Goal: Transaction & Acquisition: Purchase product/service

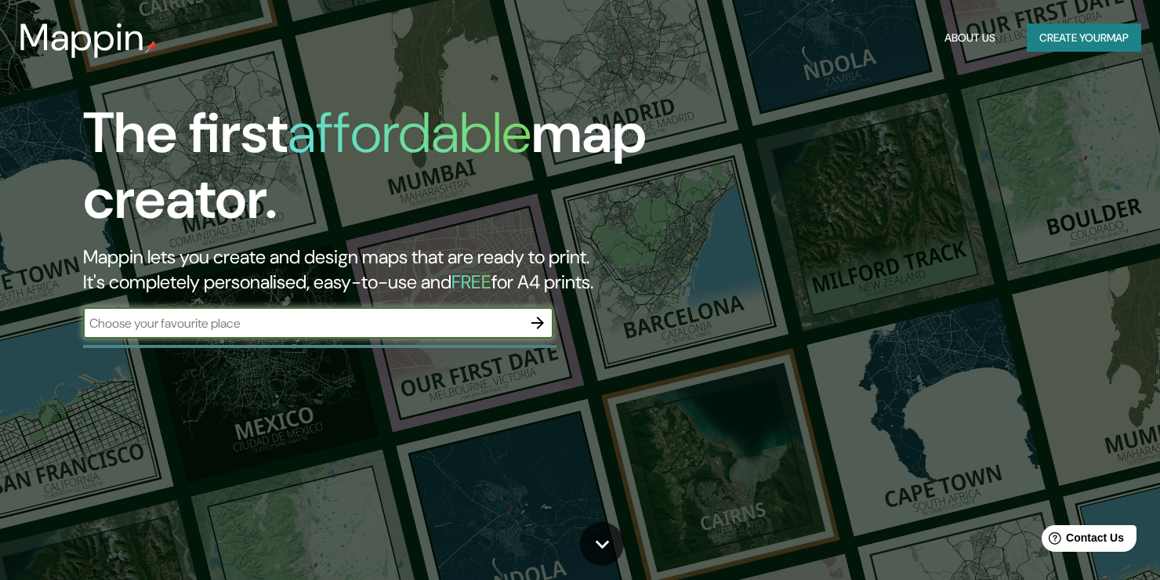
click at [1065, 34] on button "Create your map" at bounding box center [1084, 38] width 114 height 29
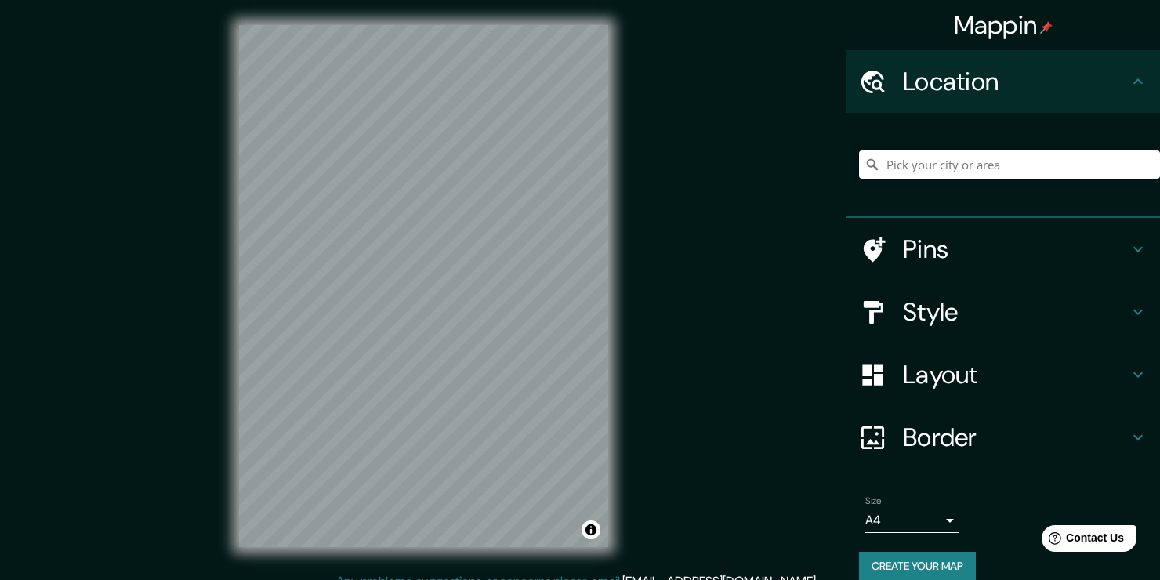
click at [983, 169] on input "Pick your city or area" at bounding box center [1009, 165] width 301 height 28
type input "s"
click at [894, 163] on input "Vía [PERSON_NAME][GEOGRAPHIC_DATA], 707017 [GEOGRAPHIC_DATA], [GEOGRAPHIC_DATA]…" at bounding box center [1009, 165] width 301 height 28
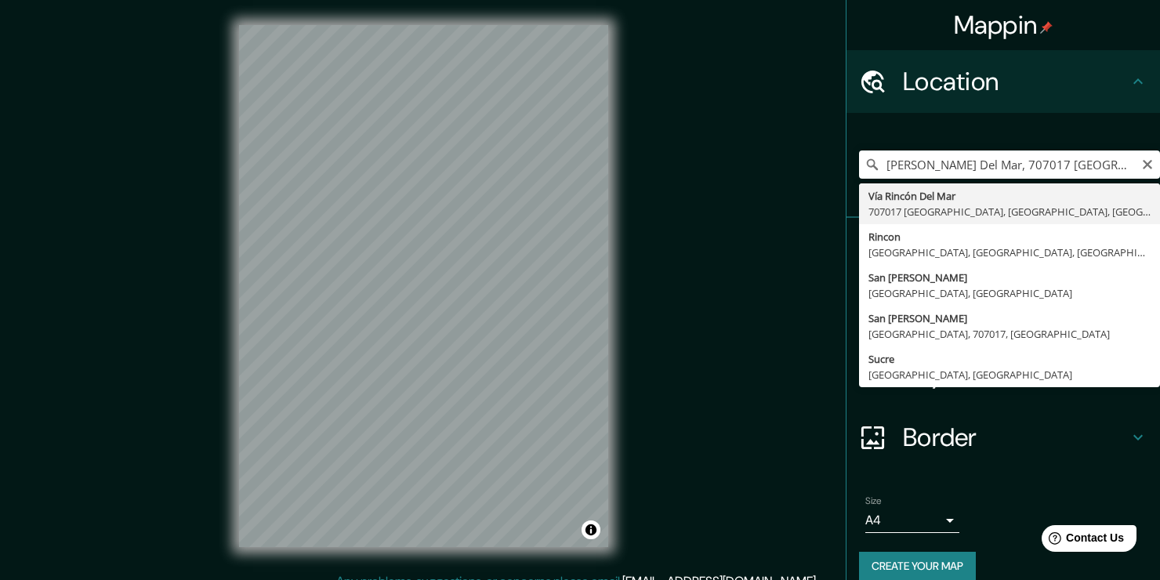
type input "[PERSON_NAME], [GEOGRAPHIC_DATA], [GEOGRAPHIC_DATA], [GEOGRAPHIC_DATA]"
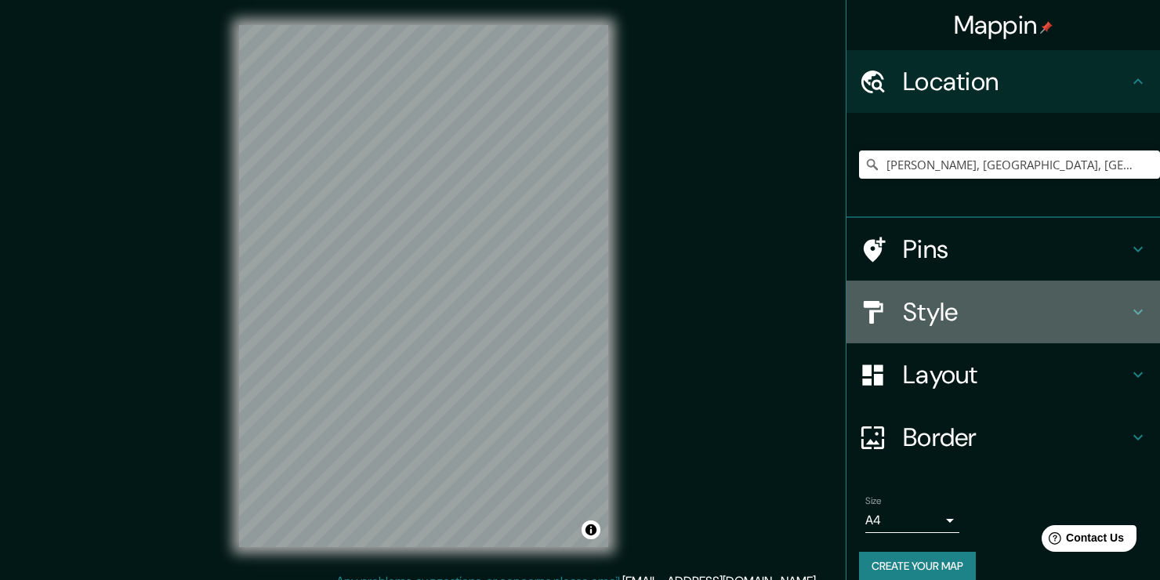
click at [1129, 310] on icon at bounding box center [1138, 312] width 19 height 19
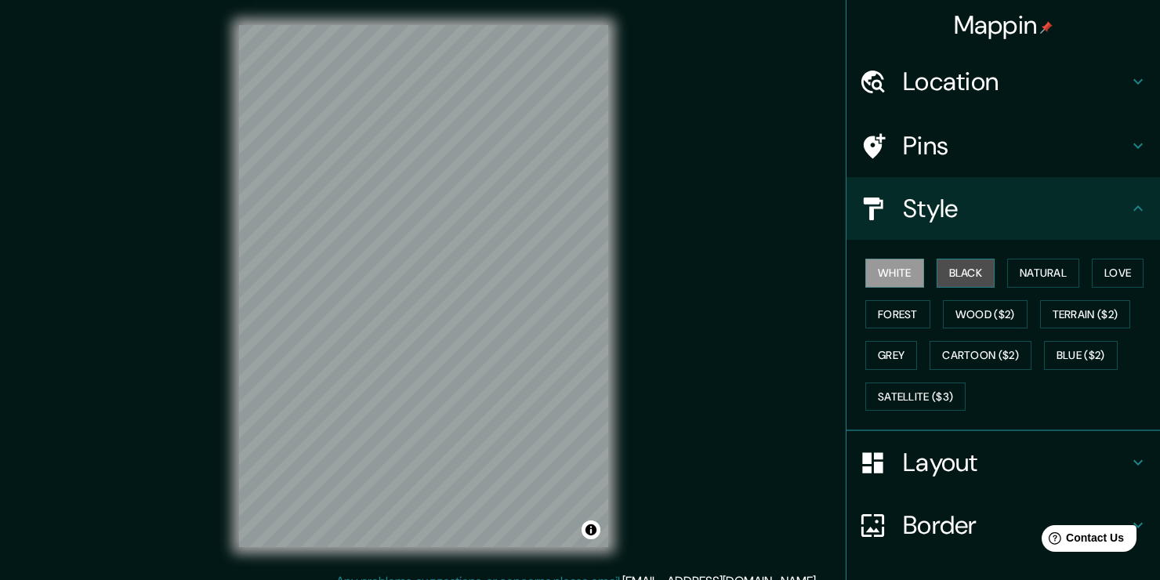
click at [953, 267] on button "Black" at bounding box center [966, 273] width 59 height 29
click at [1008, 281] on button "Natural" at bounding box center [1043, 273] width 72 height 29
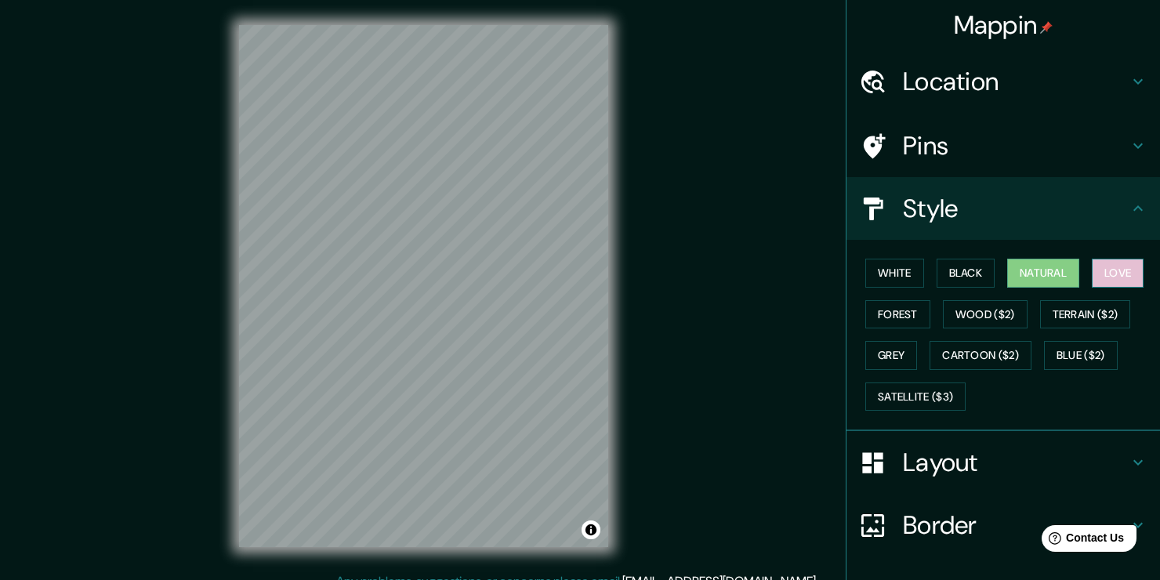
click at [1102, 276] on button "Love" at bounding box center [1118, 273] width 52 height 29
click at [891, 307] on button "Forest" at bounding box center [897, 314] width 65 height 29
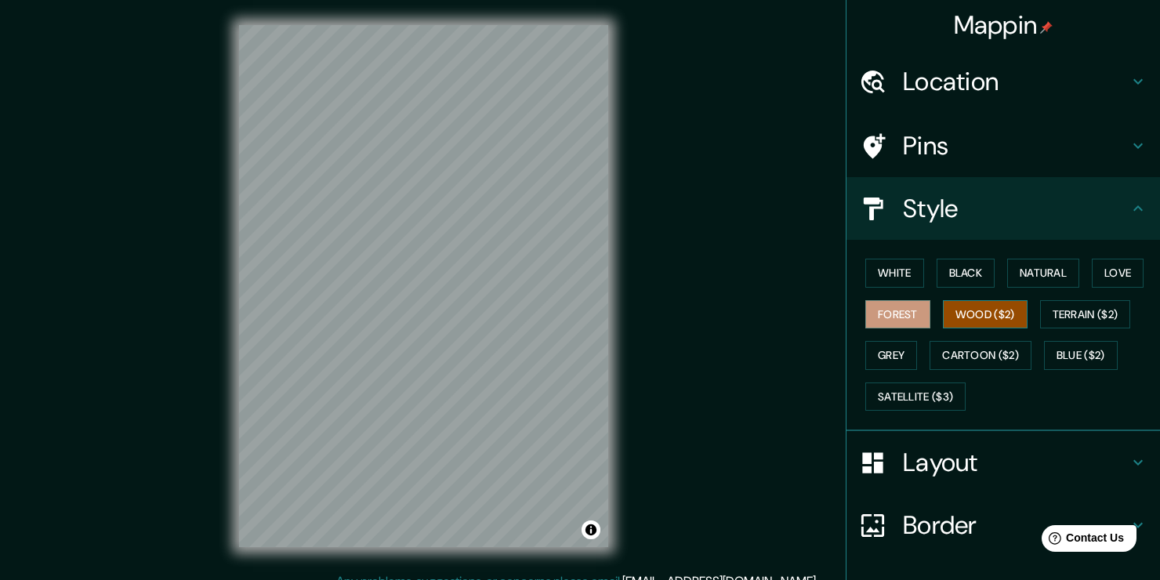
click at [943, 316] on button "Wood ($2)" at bounding box center [985, 314] width 85 height 29
click at [1060, 316] on button "Terrain ($2)" at bounding box center [1085, 314] width 91 height 29
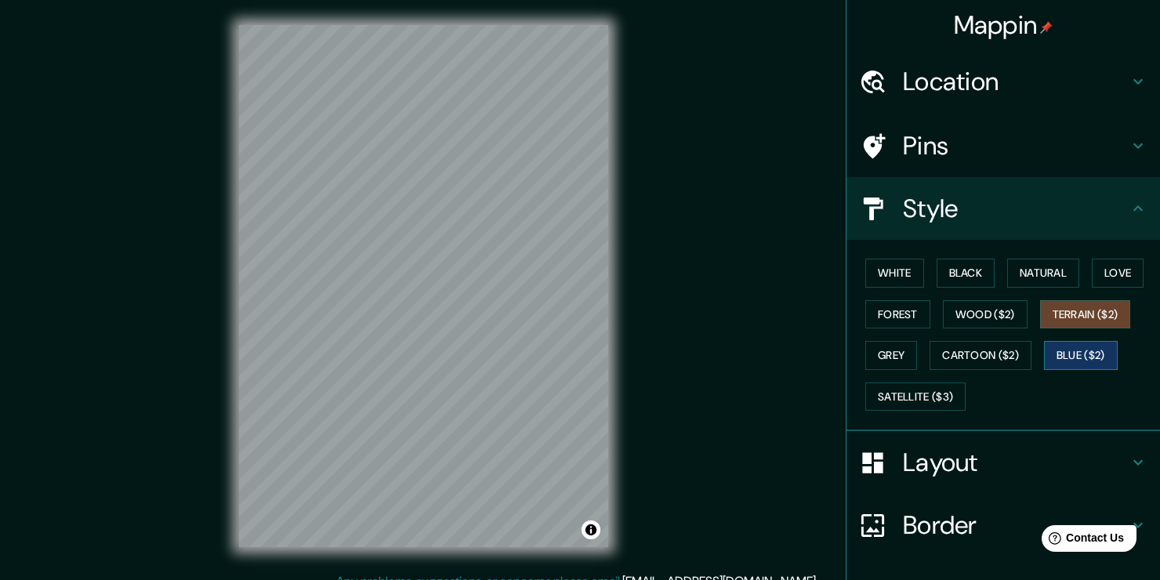
click at [1052, 350] on button "Blue ($2)" at bounding box center [1081, 355] width 74 height 29
click at [955, 344] on button "Cartoon ($2)" at bounding box center [981, 355] width 102 height 29
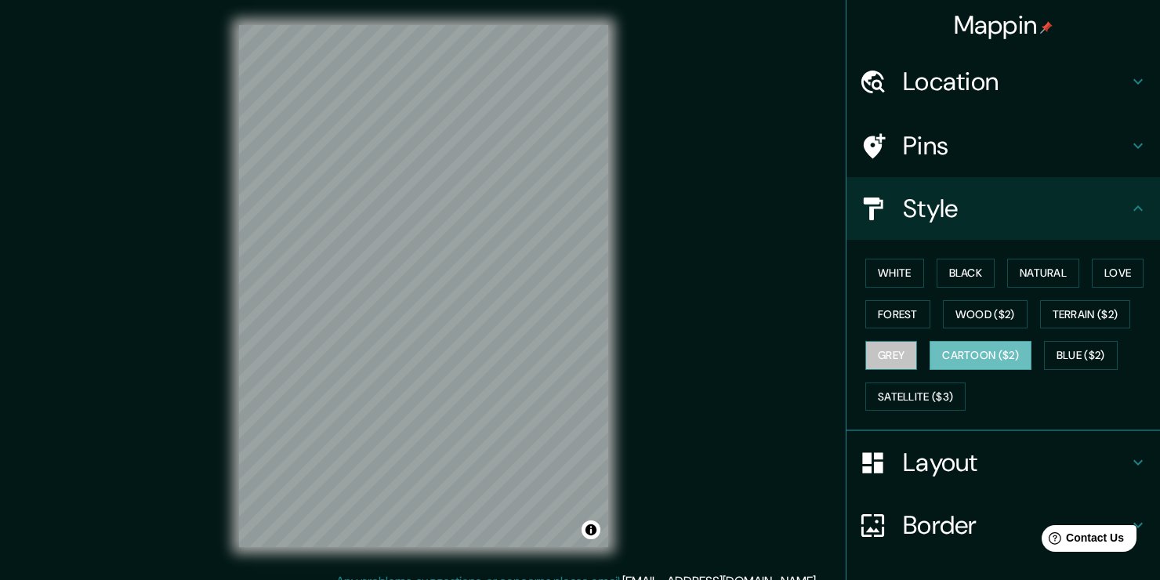
click at [865, 354] on button "Grey" at bounding box center [891, 355] width 52 height 29
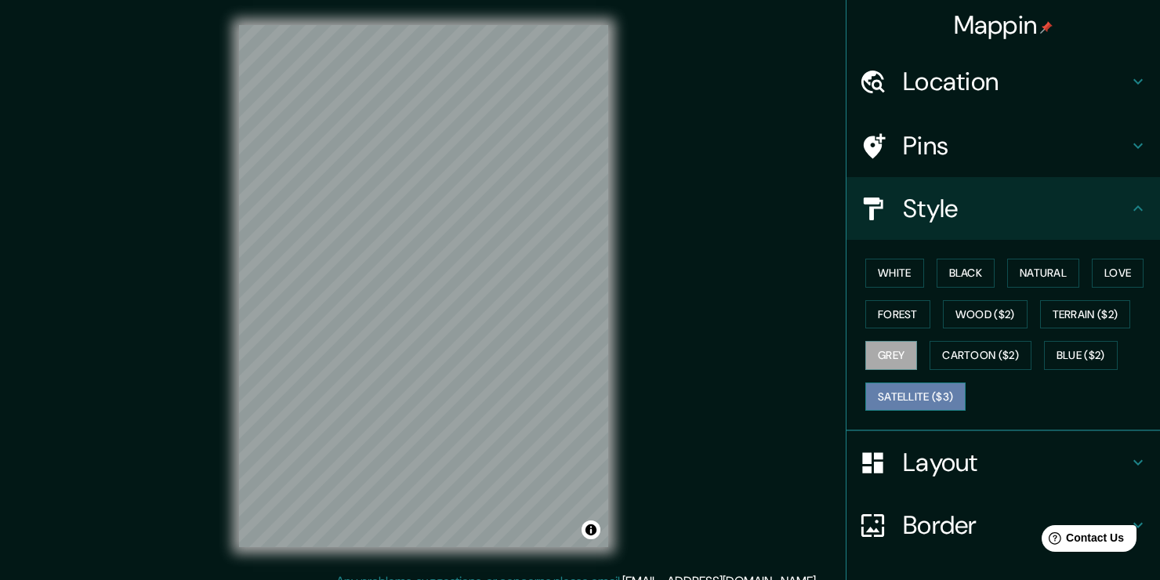
click at [916, 391] on button "Satellite ($3)" at bounding box center [915, 397] width 100 height 29
click at [872, 357] on button "Grey" at bounding box center [891, 355] width 52 height 29
click at [880, 321] on button "Forest" at bounding box center [897, 314] width 65 height 29
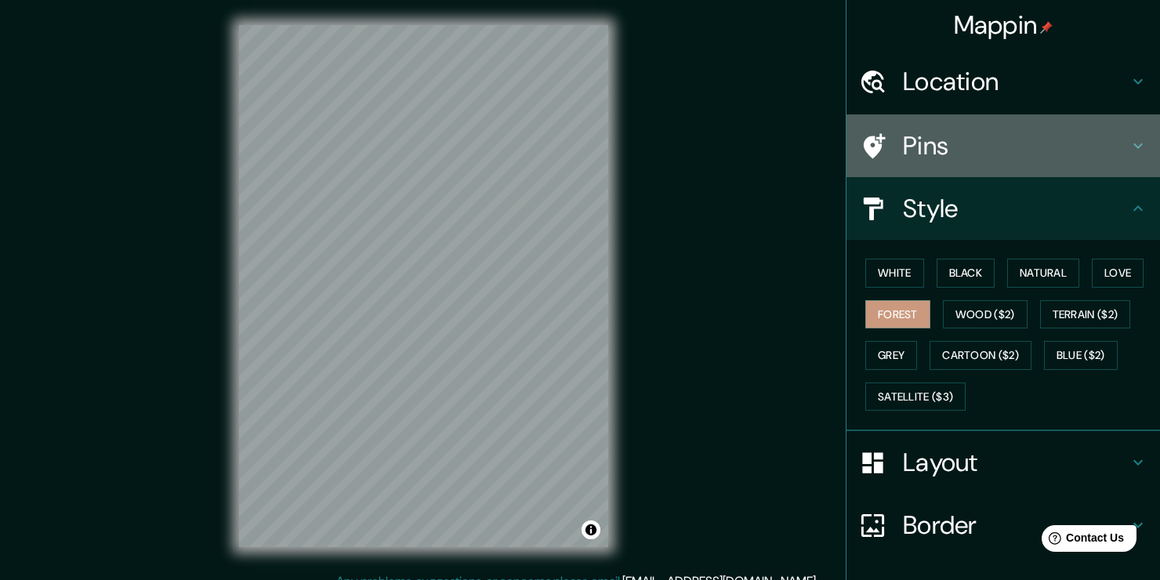
click at [1115, 135] on h4 "Pins" at bounding box center [1016, 145] width 226 height 31
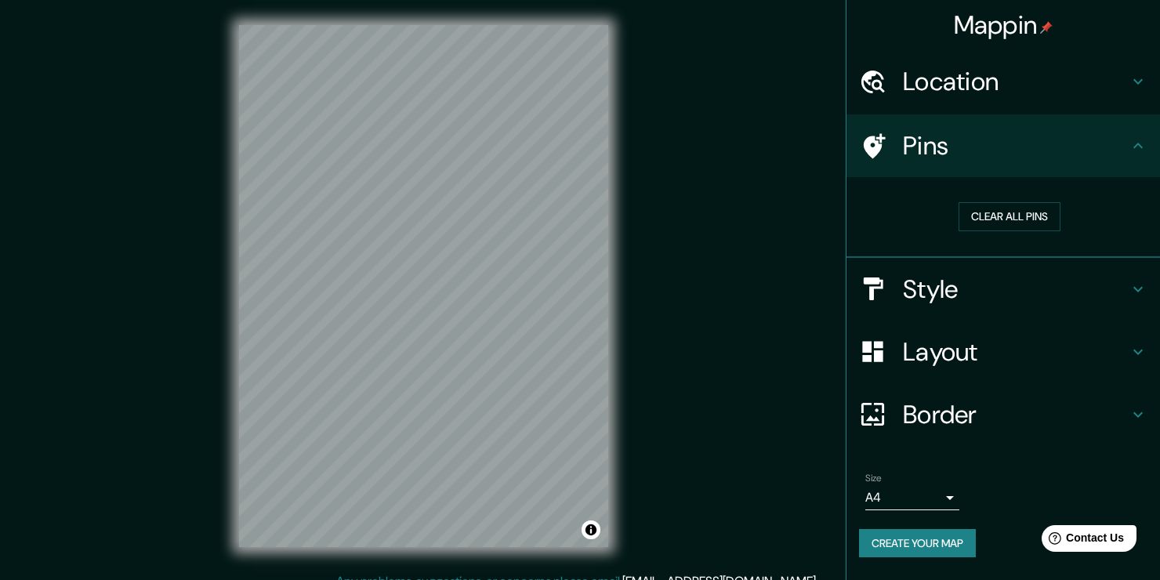
click at [1126, 145] on h4 "Pins" at bounding box center [1016, 145] width 226 height 31
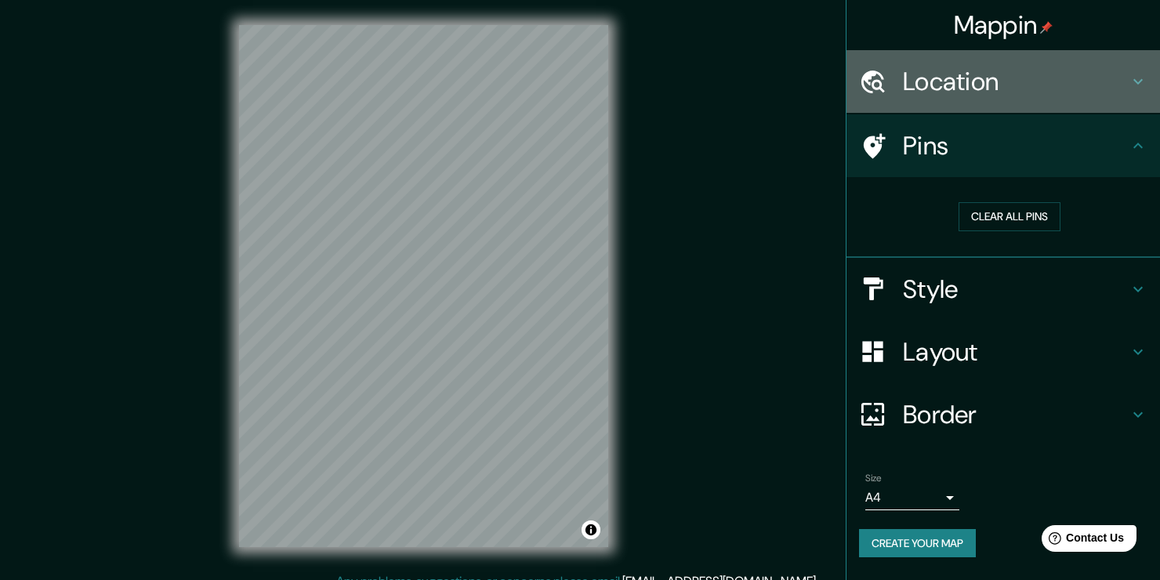
click at [1120, 83] on h4 "Location" at bounding box center [1016, 81] width 226 height 31
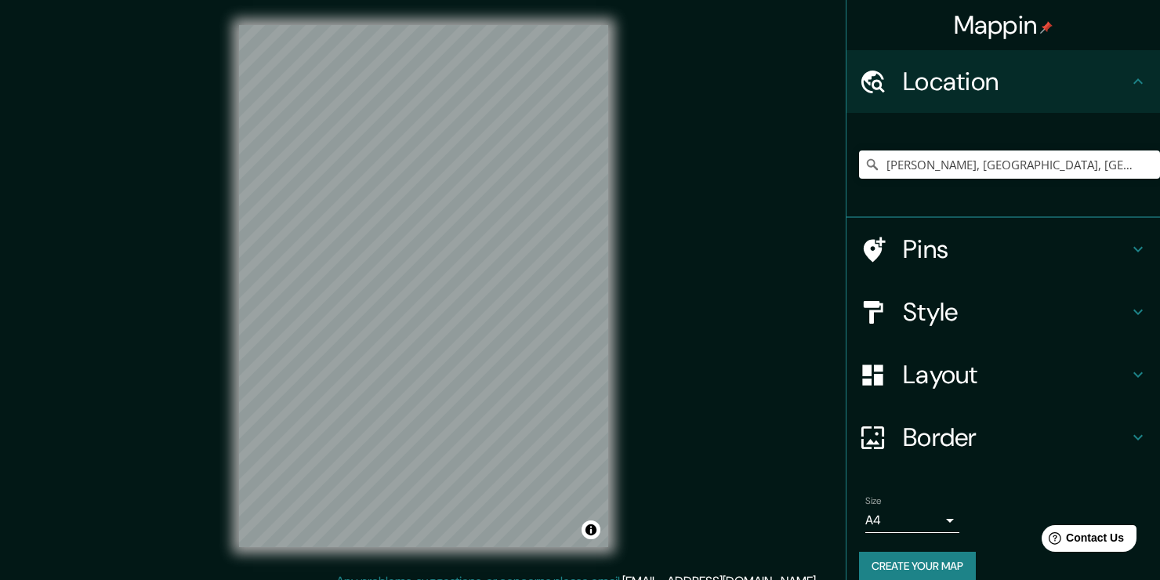
click at [707, 154] on div "Mappin Location [GEOGRAPHIC_DATA], [GEOGRAPHIC_DATA], [GEOGRAPHIC_DATA], [GEOGR…" at bounding box center [580, 298] width 1160 height 597
click at [194, 238] on div "Mappin Location [GEOGRAPHIC_DATA], [GEOGRAPHIC_DATA], [GEOGRAPHIC_DATA], [GEOGR…" at bounding box center [580, 298] width 1160 height 597
click at [1132, 248] on icon at bounding box center [1138, 249] width 19 height 19
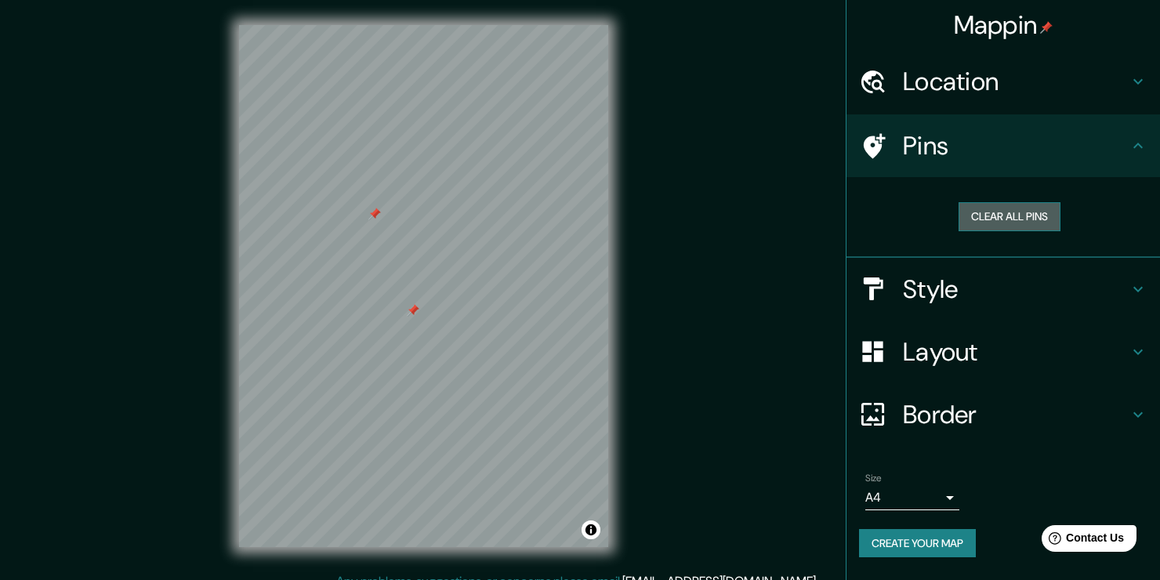
click at [1024, 207] on button "Clear all pins" at bounding box center [1010, 216] width 102 height 29
click at [993, 210] on button "Clear all pins" at bounding box center [1010, 216] width 102 height 29
click at [300, 0] on html "Mappin Location [GEOGRAPHIC_DATA], [GEOGRAPHIC_DATA], [GEOGRAPHIC_DATA], [GEOGR…" at bounding box center [580, 290] width 1160 height 580
click at [644, 419] on div "Mappin Location [GEOGRAPHIC_DATA], [GEOGRAPHIC_DATA], [GEOGRAPHIC_DATA], [GEOGR…" at bounding box center [580, 298] width 1160 height 597
click at [72, 461] on div "Mappin Location [GEOGRAPHIC_DATA], [GEOGRAPHIC_DATA], [GEOGRAPHIC_DATA], [GEOGR…" at bounding box center [580, 298] width 1160 height 597
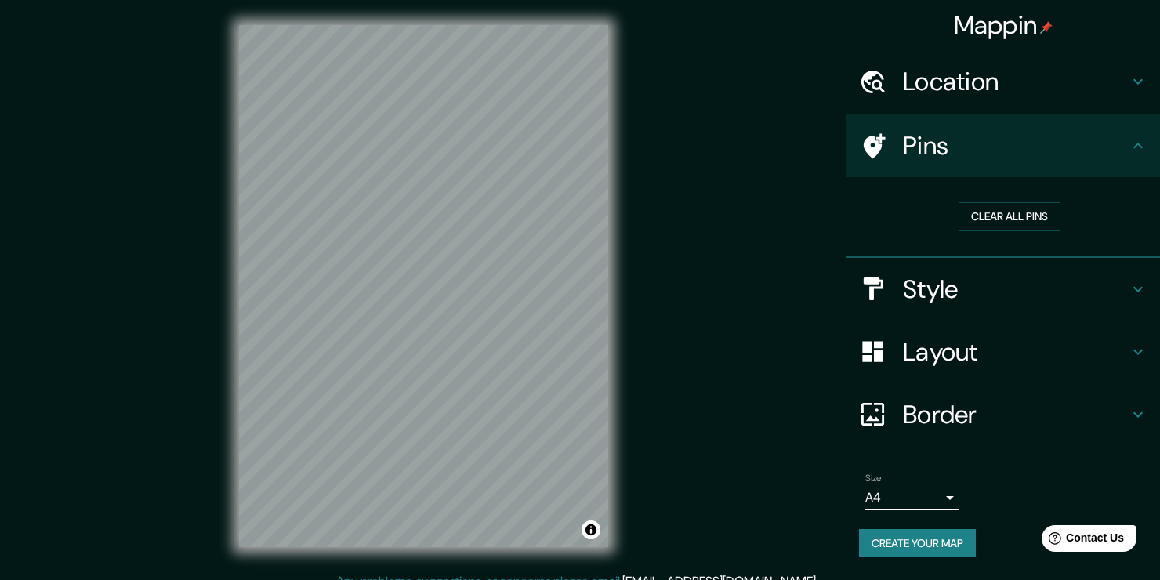
click at [541, 579] on html "Mappin Location [GEOGRAPHIC_DATA], [GEOGRAPHIC_DATA], [GEOGRAPHIC_DATA], [GEOGR…" at bounding box center [580, 290] width 1160 height 580
